Goal: Task Accomplishment & Management: Use online tool/utility

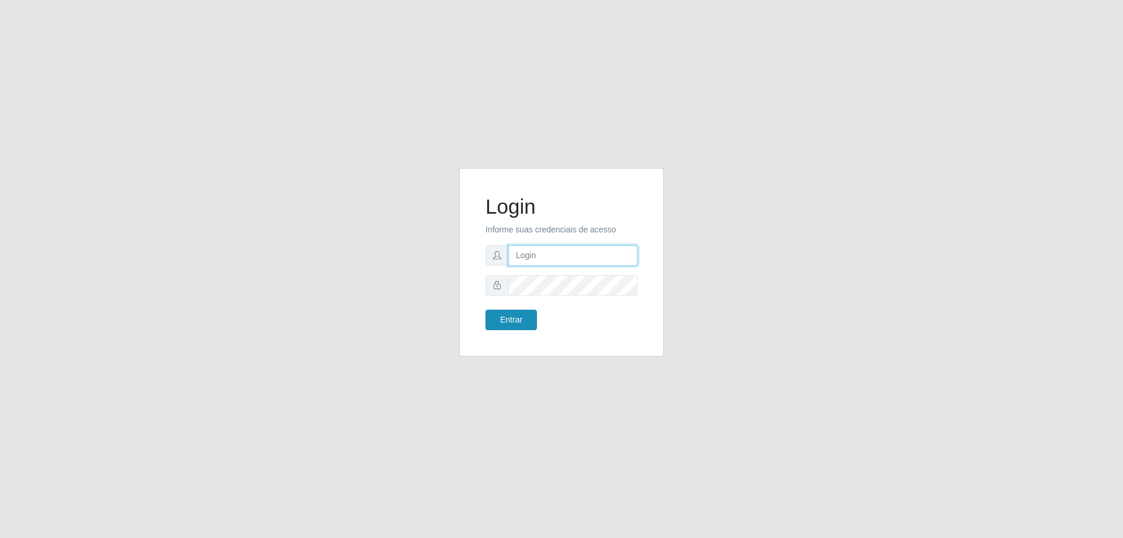
type input "[EMAIL_ADDRESS][DOMAIN_NAME]"
click at [523, 318] on button "Entrar" at bounding box center [511, 319] width 51 height 20
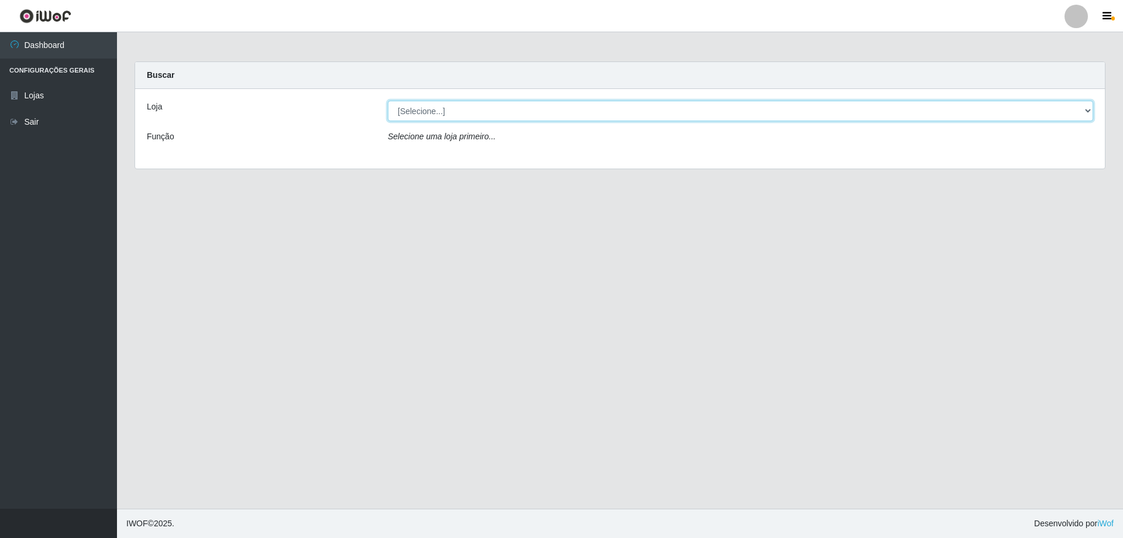
click at [437, 111] on select "[Selecione...] SuperShow Bis - [GEOGRAPHIC_DATA]" at bounding box center [740, 111] width 705 height 20
select select "59"
click at [388, 101] on select "[Selecione...] SuperShow Bis - [GEOGRAPHIC_DATA]" at bounding box center [740, 111] width 705 height 20
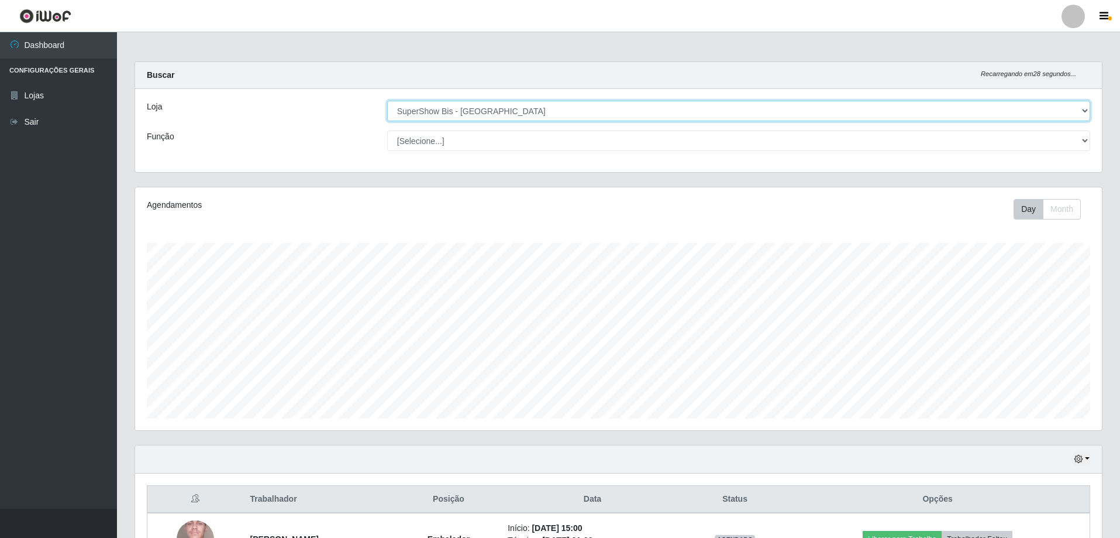
scroll to position [83, 0]
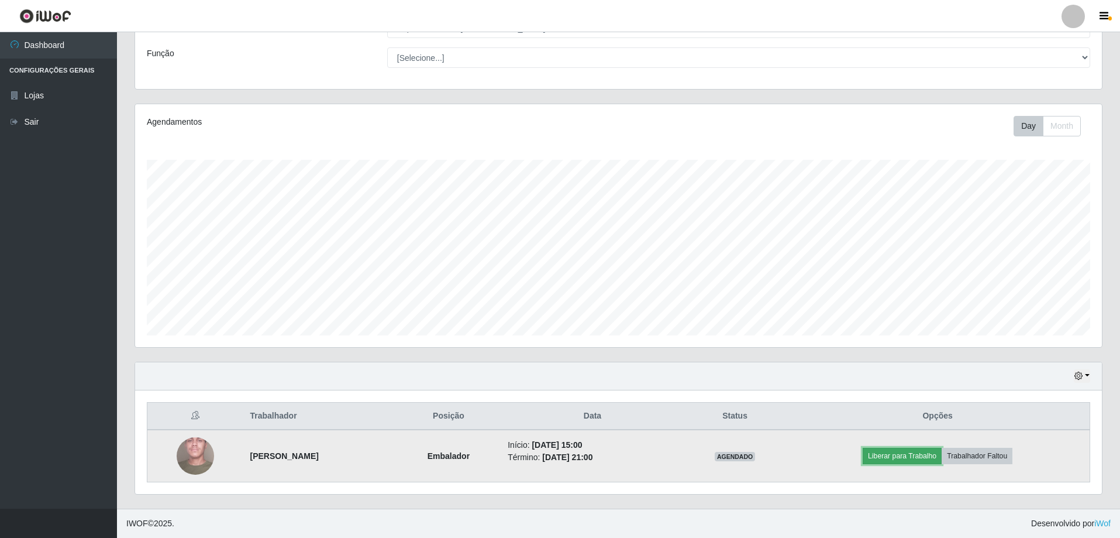
click at [908, 450] on button "Liberar para Trabalho" at bounding box center [902, 455] width 79 height 16
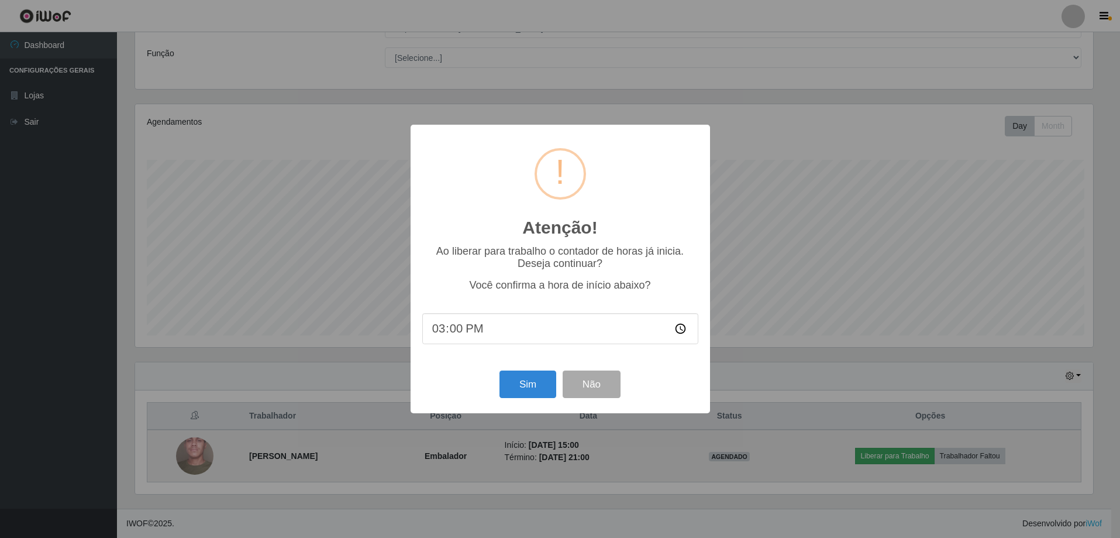
scroll to position [243, 961]
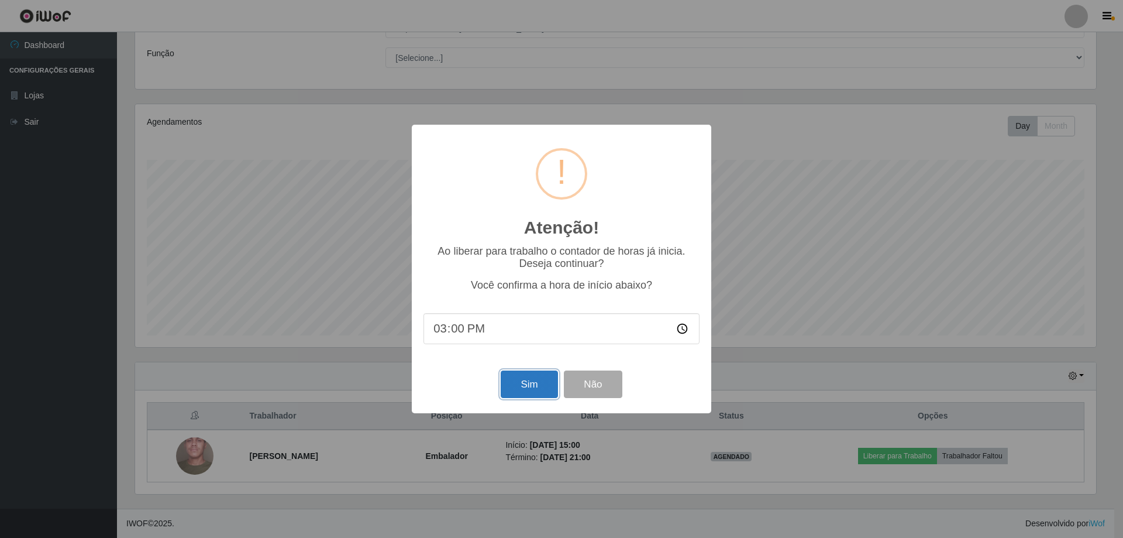
click at [525, 387] on button "Sim" at bounding box center [529, 383] width 57 height 27
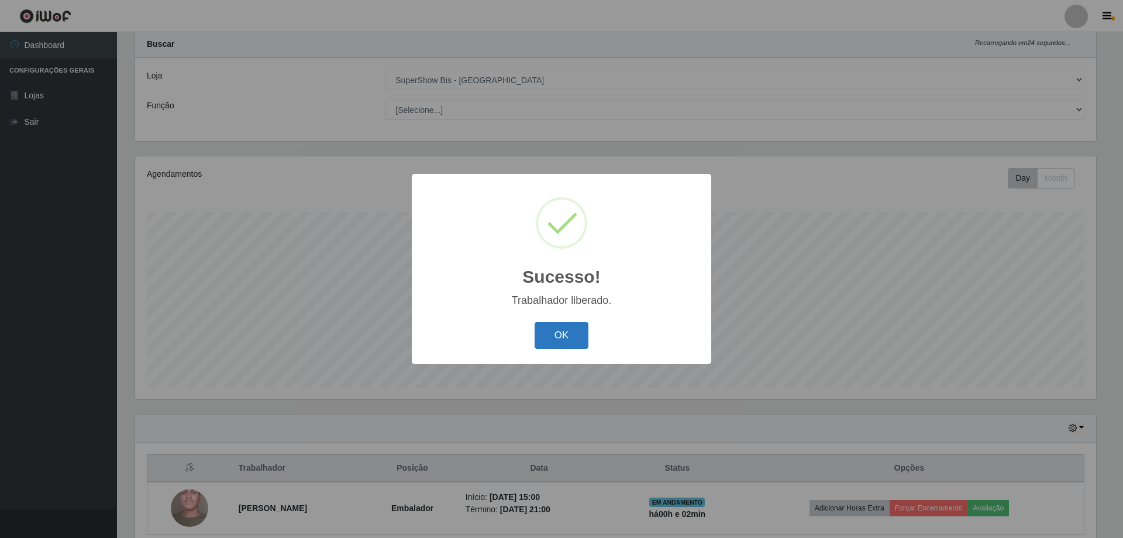
click at [571, 336] on button "OK" at bounding box center [562, 335] width 54 height 27
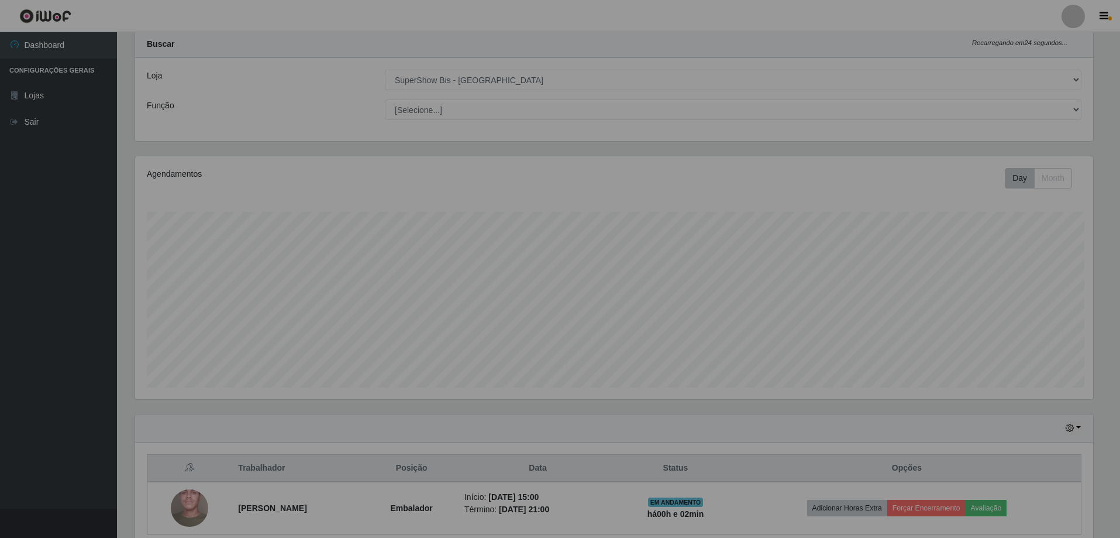
scroll to position [243, 967]
